Goal: Obtain resource: Obtain resource

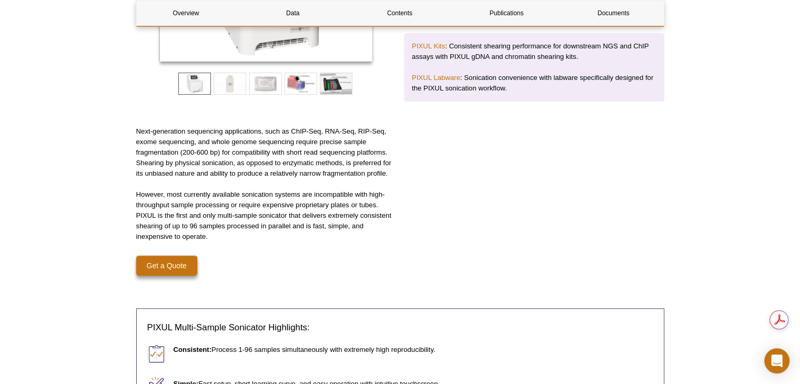
scroll to position [368, 0]
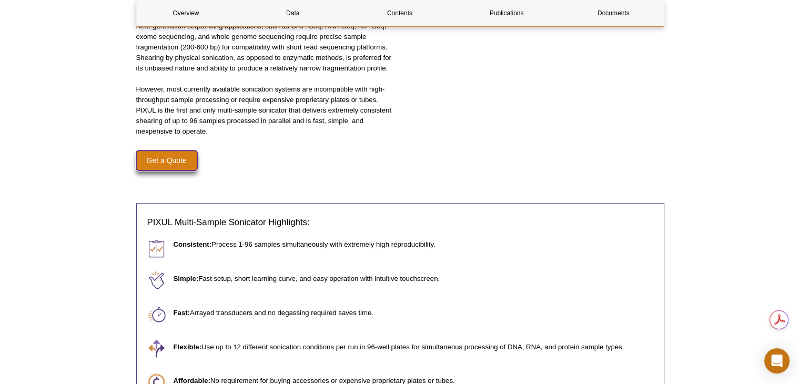
click at [158, 158] on link "Get a Quote" at bounding box center [166, 160] width 61 height 20
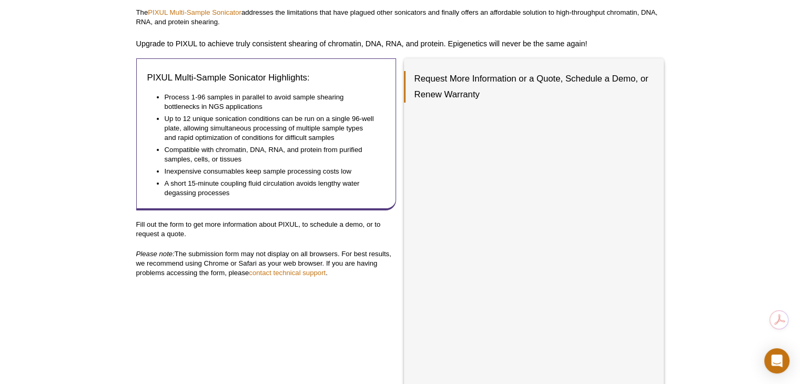
scroll to position [247, 0]
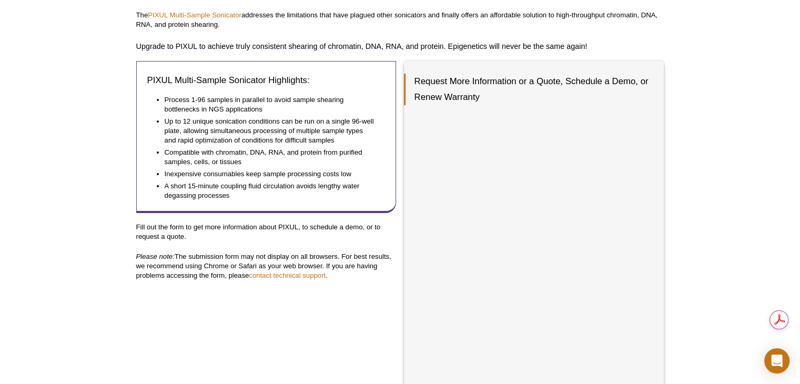
click at [656, 285] on div "Request More Information or a Quote, Schedule a Demo, or Renew Warranty" at bounding box center [534, 335] width 260 height 549
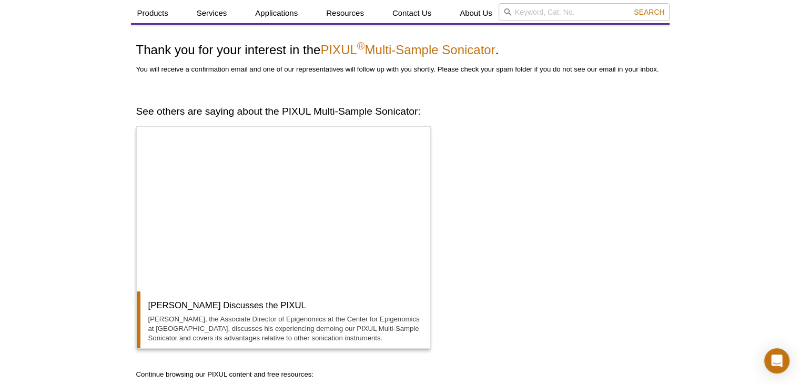
scroll to position [99, 0]
